Goal: Complete application form: Complete application form

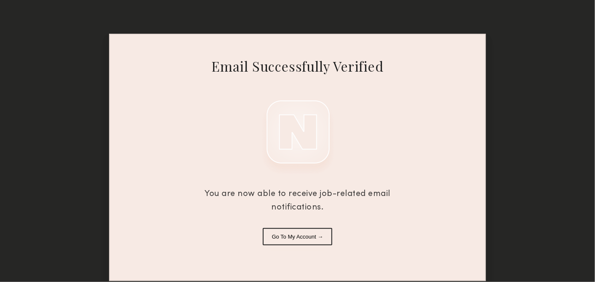
click at [309, 233] on button "Go To My Account →" at bounding box center [298, 236] width 70 height 17
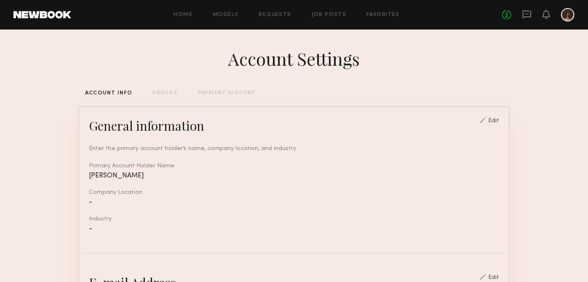
click at [152, 91] on div "PROFILE" at bounding box center [164, 93] width 25 height 5
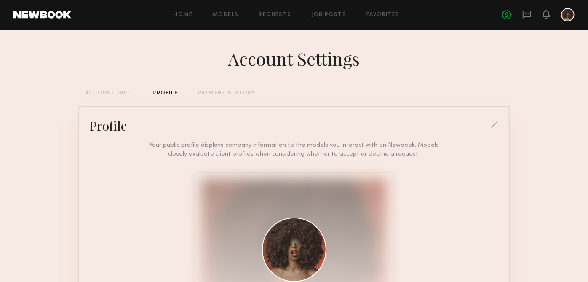
click at [118, 94] on div "ACCOUNT INFO" at bounding box center [108, 93] width 47 height 5
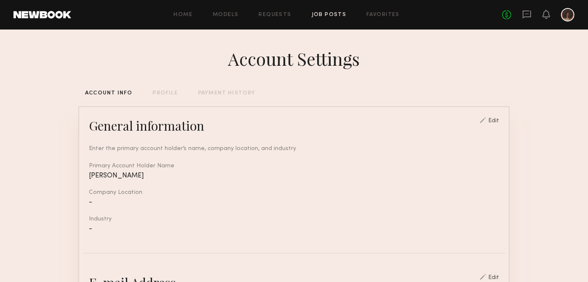
click at [325, 15] on link "Job Posts" at bounding box center [329, 14] width 35 height 5
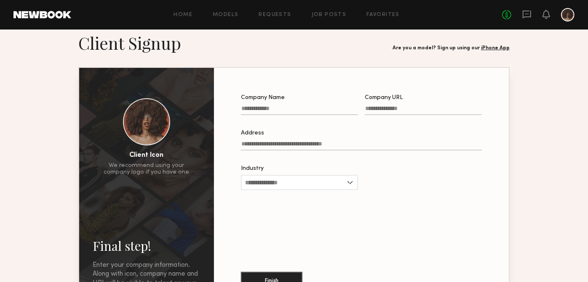
scroll to position [13, 0]
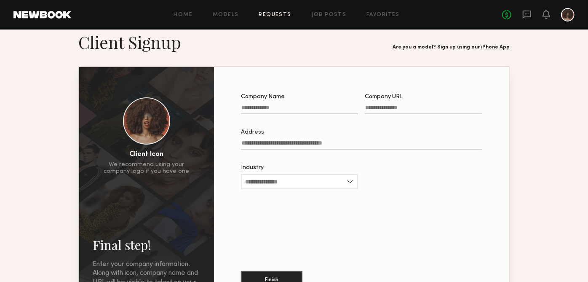
click at [269, 13] on link "Requests" at bounding box center [275, 14] width 32 height 5
click at [270, 14] on link "Requests" at bounding box center [275, 14] width 32 height 5
click at [272, 16] on link "Requests" at bounding box center [275, 14] width 32 height 5
click at [277, 15] on link "Requests" at bounding box center [275, 14] width 32 height 5
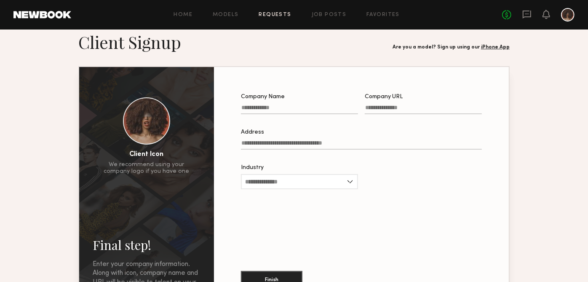
click at [267, 12] on link "Requests" at bounding box center [275, 14] width 32 height 5
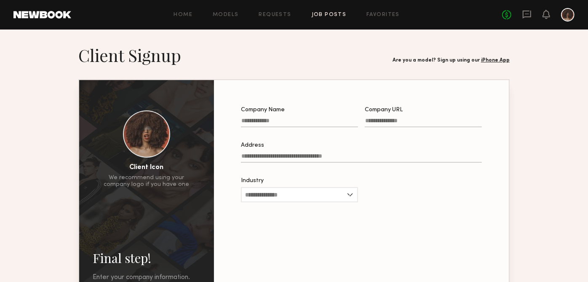
click at [328, 16] on link "Job Posts" at bounding box center [329, 14] width 35 height 5
click at [358, 18] on div "Home Models Requests Job Posts Favorites Sign Out No fees up to $5,000" at bounding box center [322, 14] width 503 height 13
click at [368, 16] on link "Favorites" at bounding box center [382, 14] width 33 height 5
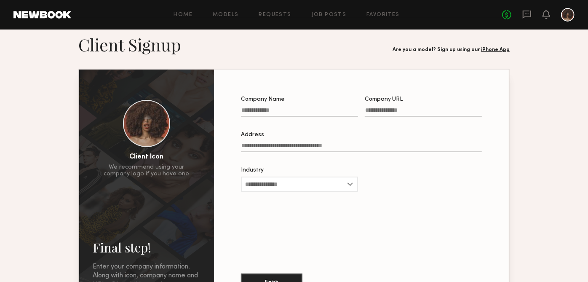
scroll to position [12, 0]
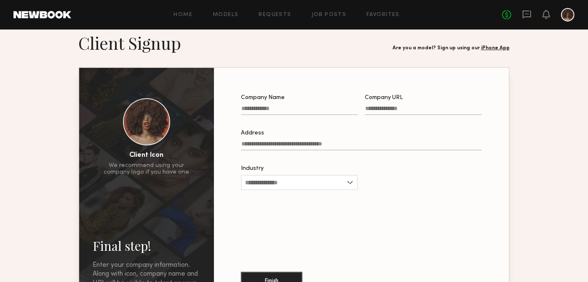
click at [346, 145] on input "Address" at bounding box center [361, 146] width 241 height 10
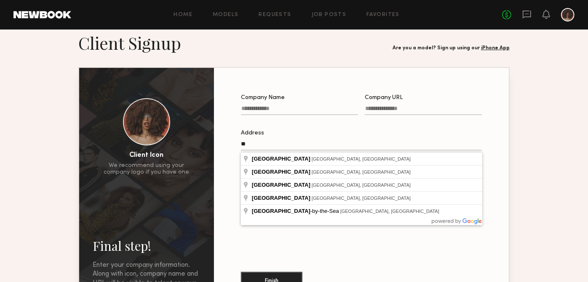
type input "*"
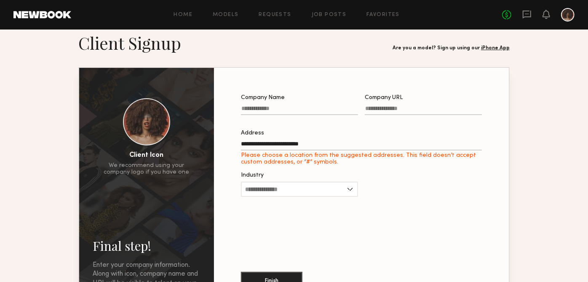
type input "**********"
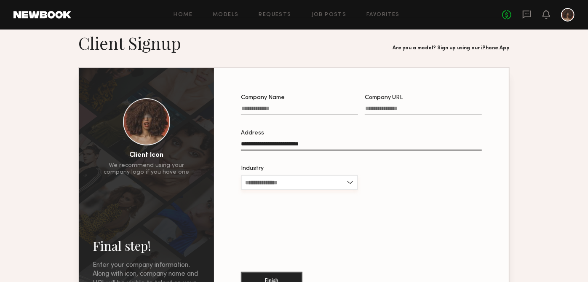
drag, startPoint x: 332, startPoint y: 168, endPoint x: 331, endPoint y: 180, distance: 11.4
click at [331, 180] on div "Industry Advertising Apparel Cosmetics Entertainment Publishing CPG Other" at bounding box center [299, 182] width 117 height 33
click at [346, 185] on input "Industry" at bounding box center [299, 182] width 117 height 15
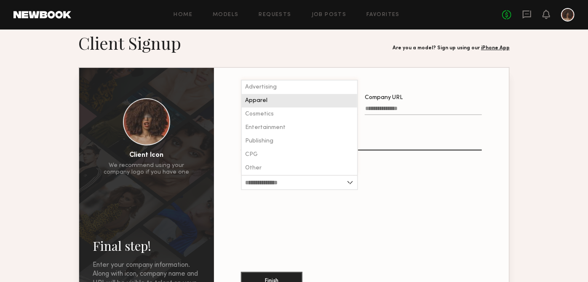
click at [285, 102] on div "Apparel" at bounding box center [299, 100] width 115 height 13
type input "*******"
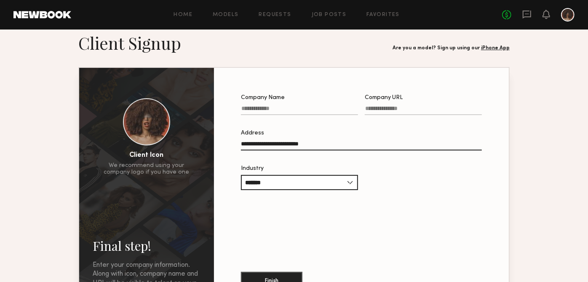
click at [288, 109] on input "Company Name" at bounding box center [299, 110] width 117 height 10
type input "**********"
drag, startPoint x: 288, startPoint y: 106, endPoint x: 462, endPoint y: 109, distance: 174.0
click at [462, 109] on input "Company URL" at bounding box center [423, 110] width 117 height 10
type input "**********"
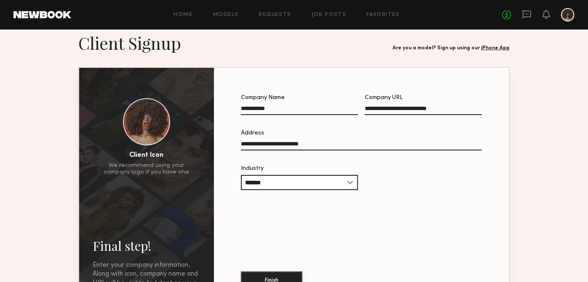
click at [294, 276] on button "Finish" at bounding box center [271, 279] width 61 height 17
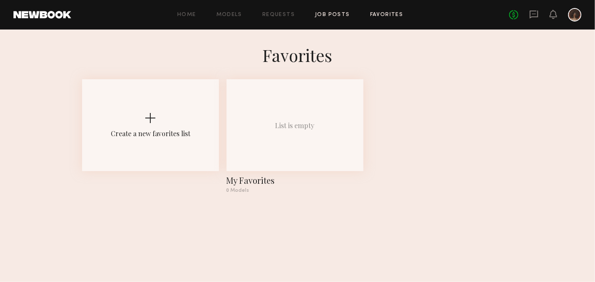
click at [335, 16] on link "Job Posts" at bounding box center [332, 14] width 35 height 5
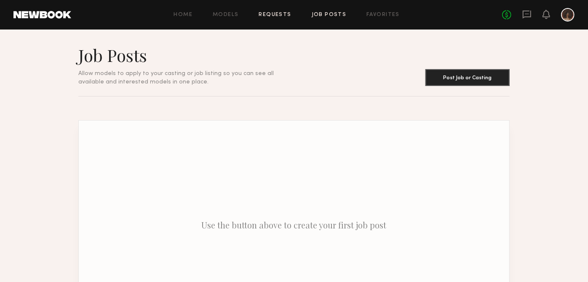
click at [274, 12] on link "Requests" at bounding box center [275, 14] width 32 height 5
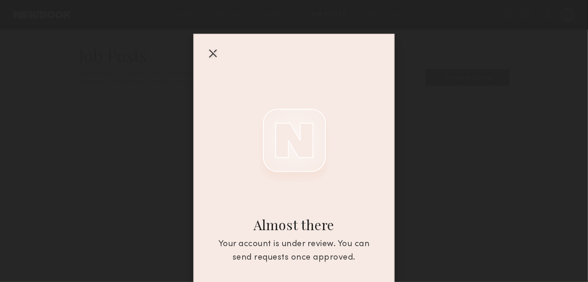
click at [211, 53] on div at bounding box center [212, 52] width 13 height 13
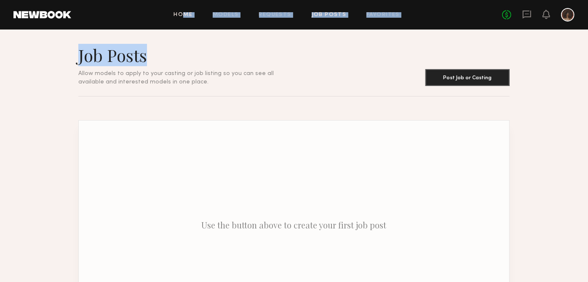
drag, startPoint x: 212, startPoint y: 53, endPoint x: 184, endPoint y: 16, distance: 46.3
click at [184, 16] on common-layout "Home Models Requests Job Posts Favorites Sign Out No fees up to $5,000 Job Post…" at bounding box center [294, 189] width 588 height 379
click at [184, 16] on link "Home" at bounding box center [183, 14] width 19 height 5
